Goal: Information Seeking & Learning: Learn about a topic

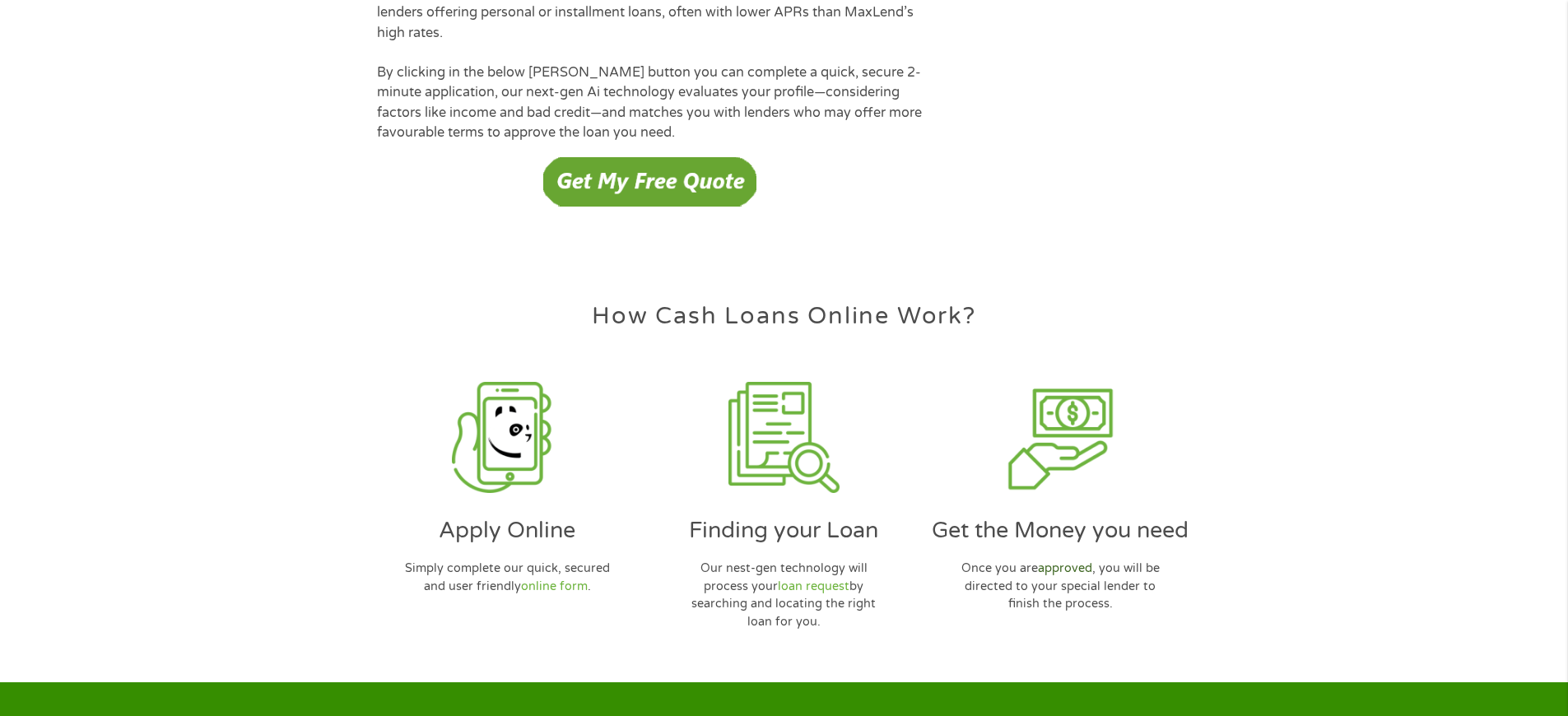
scroll to position [4761, 0]
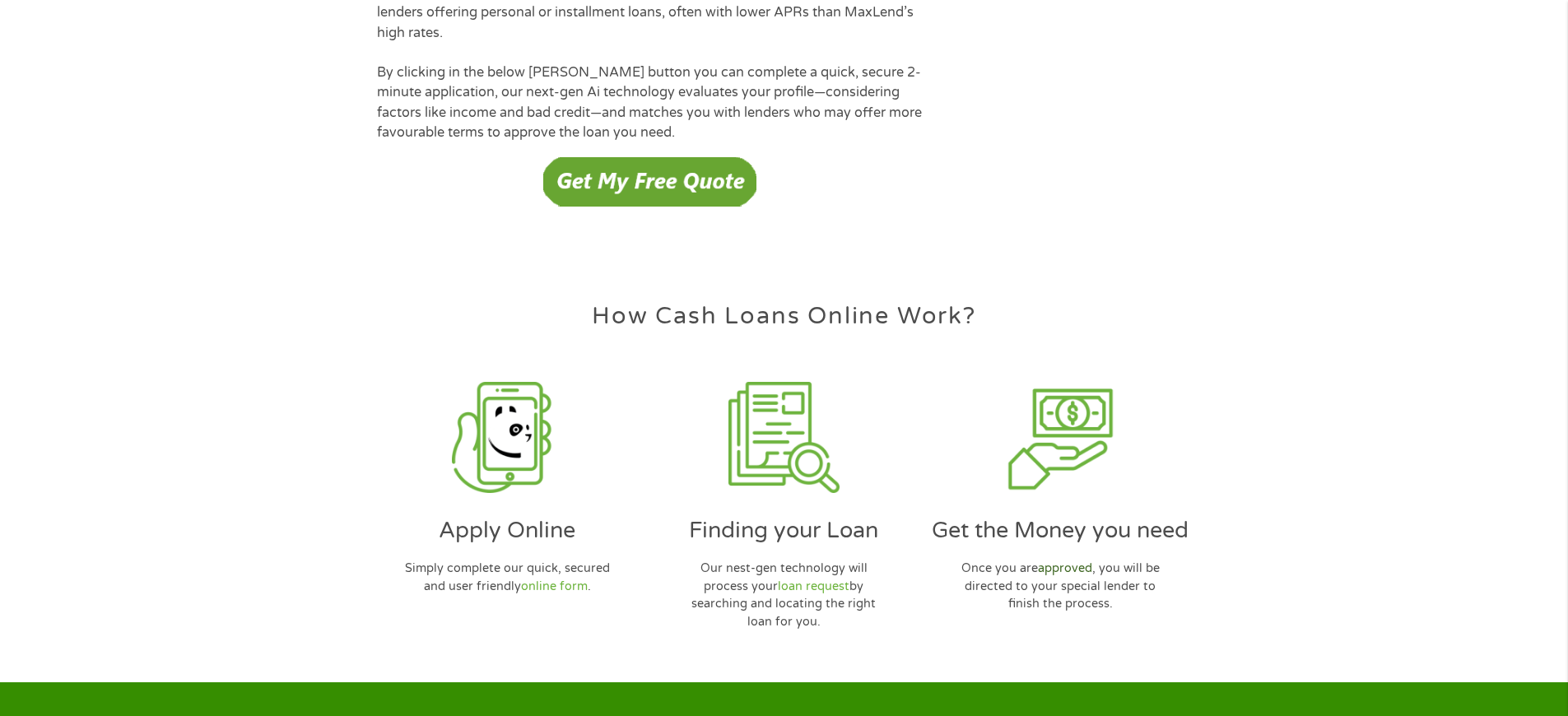
scroll to position [4761, 0]
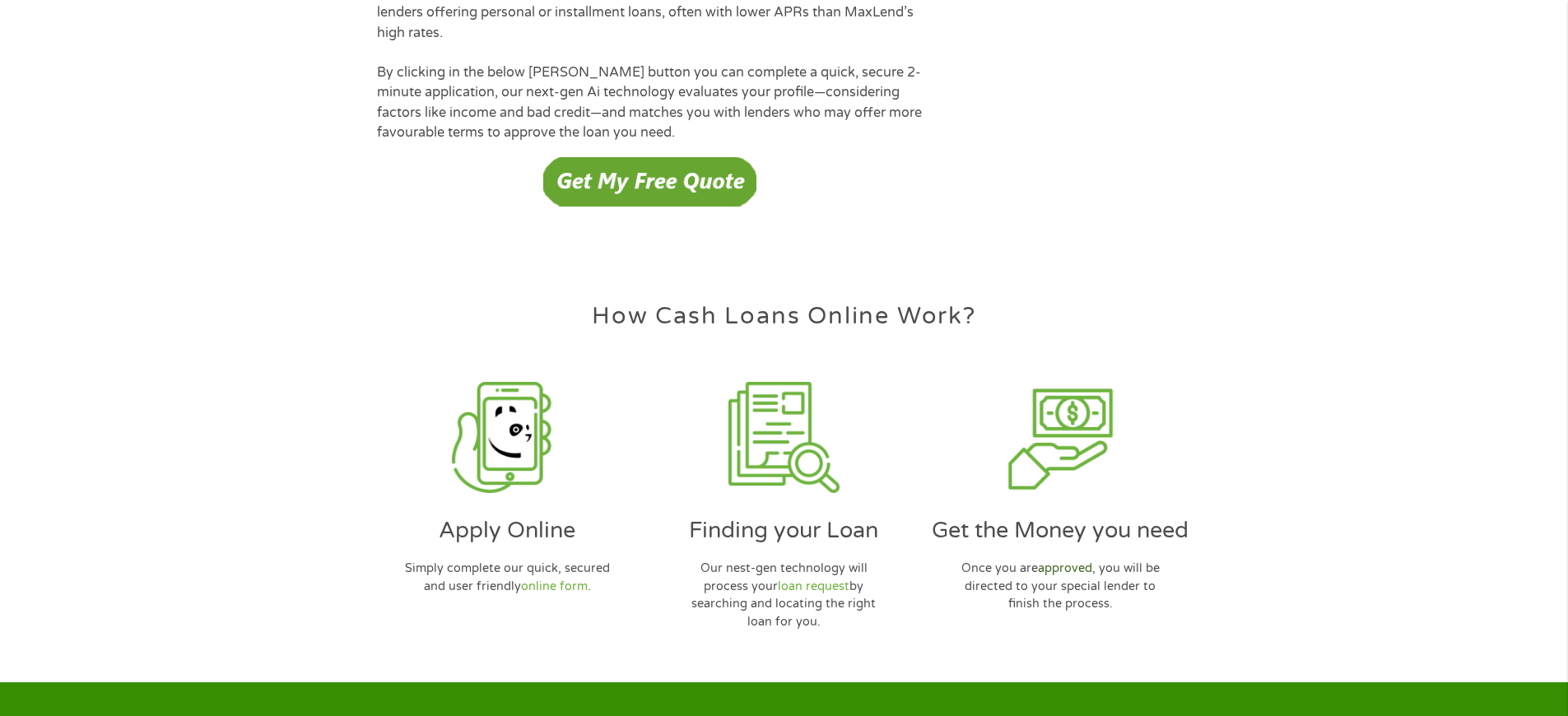
scroll to position [4761, 0]
